Goal: Information Seeking & Learning: Find specific page/section

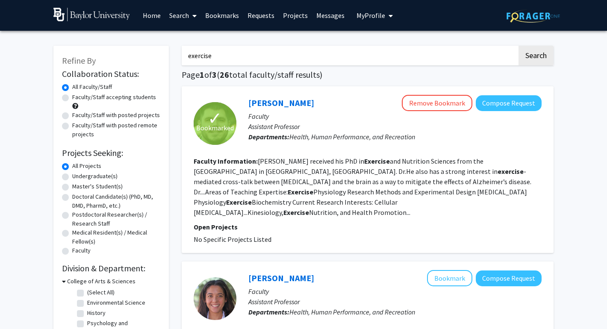
scroll to position [38, 0]
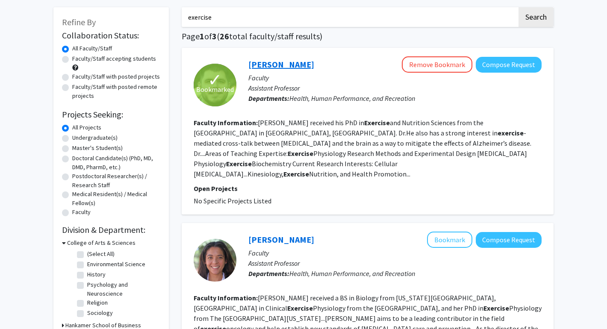
click at [274, 68] on link "Cory Dungan" at bounding box center [281, 64] width 66 height 11
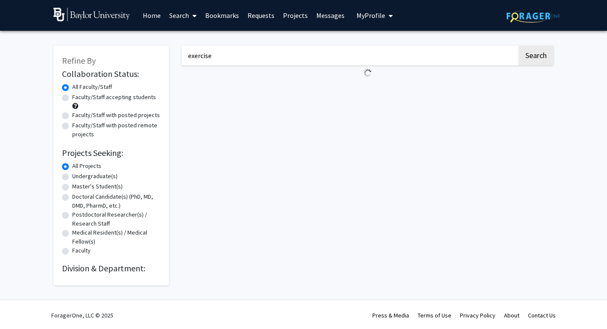
drag, startPoint x: 214, startPoint y: 56, endPoint x: 173, endPoint y: 52, distance: 41.7
click at [173, 52] on div "Refine By Collaboration Status: Collaboration Status All Faculty/Staff Collabor…" at bounding box center [303, 161] width 513 height 248
click at [519, 46] on button "Search" at bounding box center [536, 56] width 35 height 20
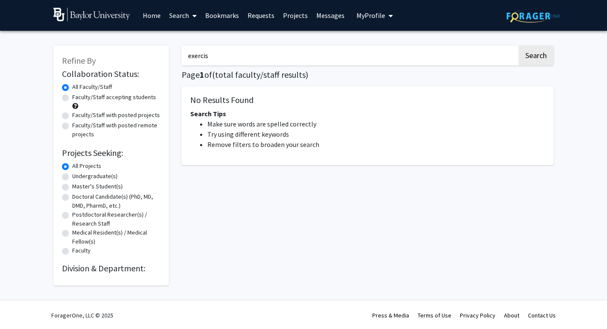
type input "exercise"
click at [519, 46] on button "Search" at bounding box center [536, 56] width 35 height 20
click at [208, 259] on div "exercise Search Page 1 of ( total faculty/staff results) No Results Found Searc…" at bounding box center [367, 161] width 385 height 248
click at [237, 44] on div "exercise Search Page 1 of ( total faculty/staff results) No Results Found Searc…" at bounding box center [367, 161] width 385 height 248
drag, startPoint x: 236, startPoint y: 53, endPoint x: 163, endPoint y: 53, distance: 73.1
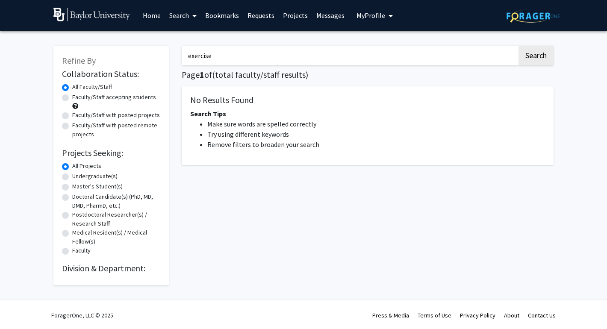
click at [163, 53] on div "Refine By Collaboration Status: Collaboration Status All Faculty/Staff Collabor…" at bounding box center [303, 161] width 513 height 248
type input "exercise"
click at [519, 46] on button "Search" at bounding box center [536, 56] width 35 height 20
click at [229, 55] on input "exercise" at bounding box center [350, 56] width 336 height 20
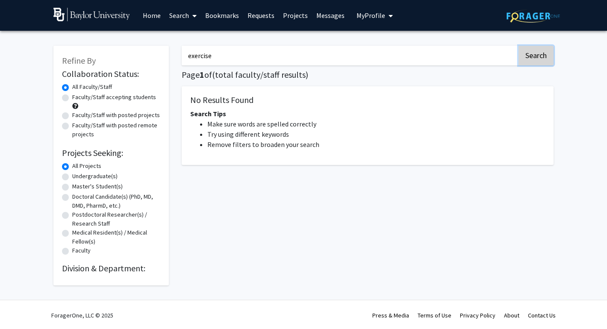
click at [541, 56] on button "Search" at bounding box center [536, 56] width 35 height 20
click at [263, 56] on input "Search Keywords" at bounding box center [350, 56] width 336 height 20
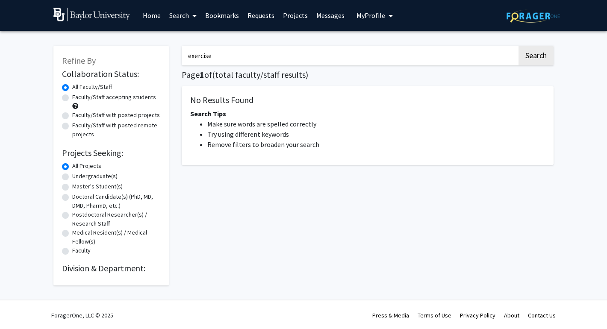
type input "exercise"
click at [519, 46] on button "Search" at bounding box center [536, 56] width 35 height 20
